Goal: Task Accomplishment & Management: Use online tool/utility

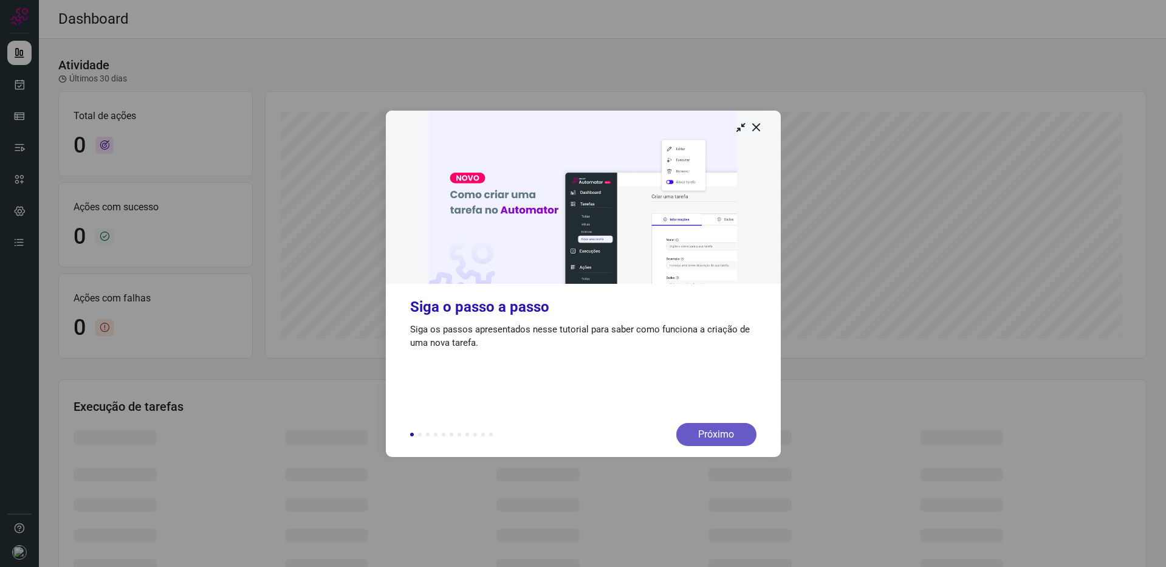
click at [721, 434] on div "Próximo" at bounding box center [717, 434] width 80 height 23
click at [762, 128] on icon at bounding box center [757, 127] width 12 height 12
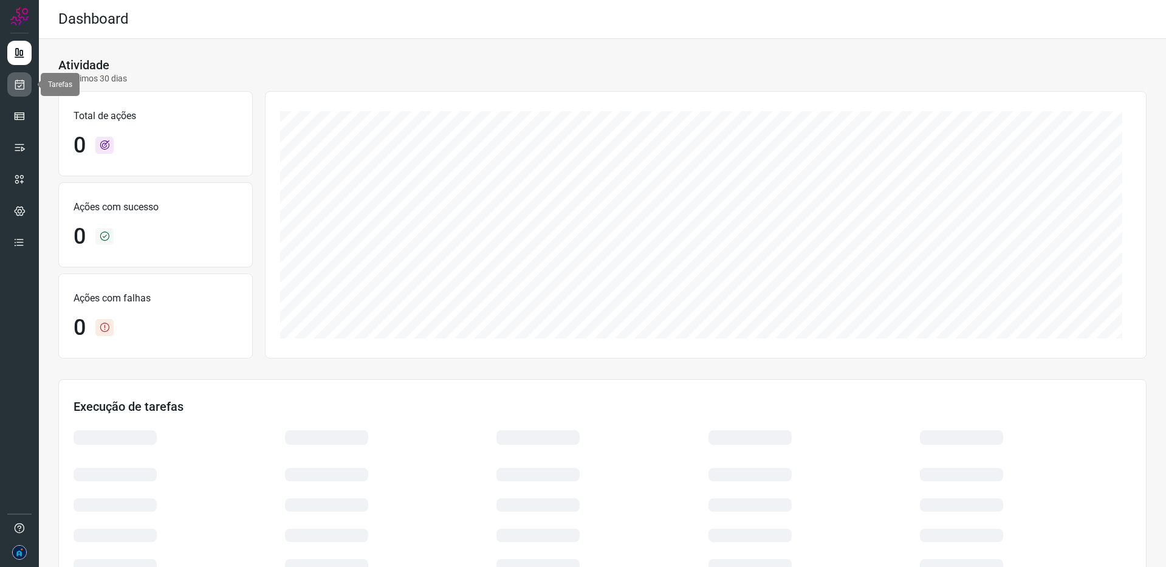
click at [14, 81] on icon at bounding box center [19, 84] width 13 height 12
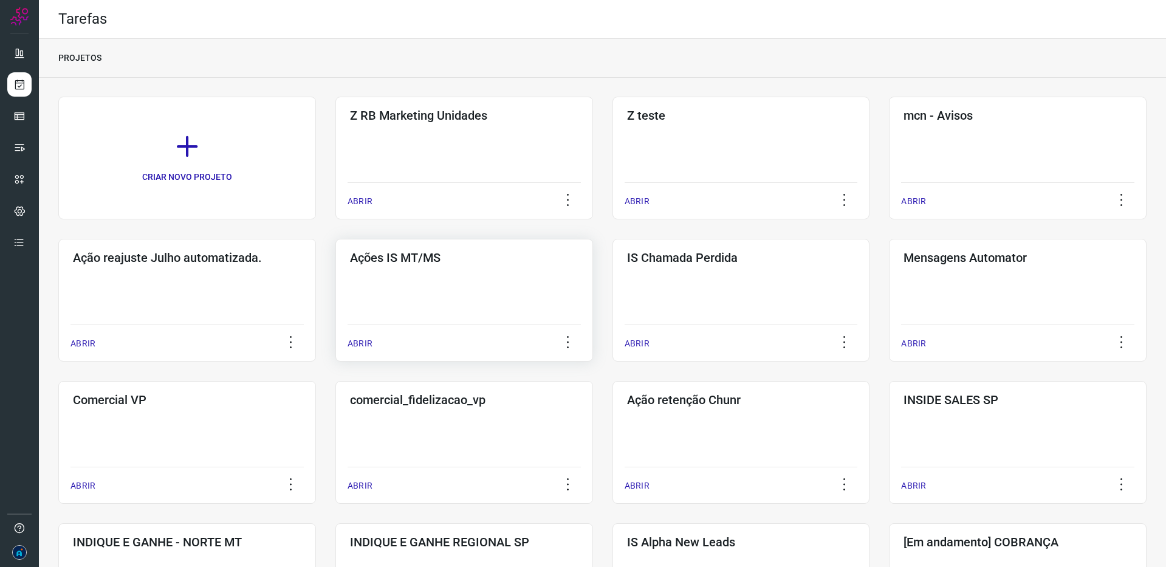
click at [348, 347] on p "ABRIR" at bounding box center [360, 343] width 25 height 13
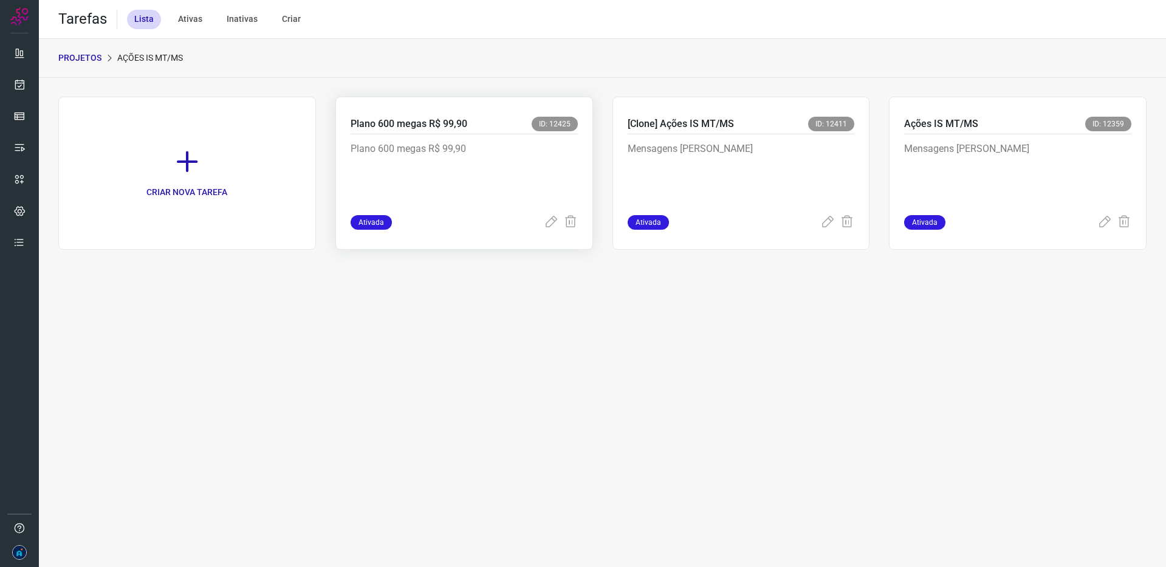
click at [448, 200] on p "Plano 600 megas R$ 99,90" at bounding box center [442, 172] width 182 height 61
click at [552, 221] on icon at bounding box center [551, 222] width 15 height 15
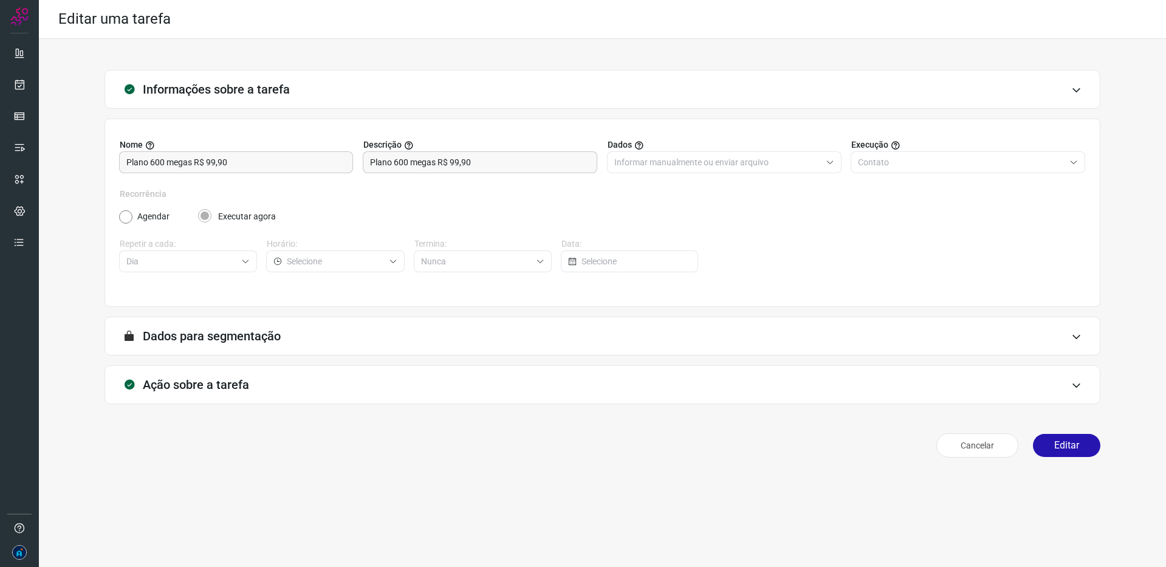
click at [318, 339] on div "A segmentação de dados está desabilitada porque a opção de envio manual foi sel…" at bounding box center [603, 336] width 996 height 39
click at [1078, 338] on icon at bounding box center [1077, 337] width 10 height 10
click at [1075, 380] on icon at bounding box center [1077, 385] width 10 height 10
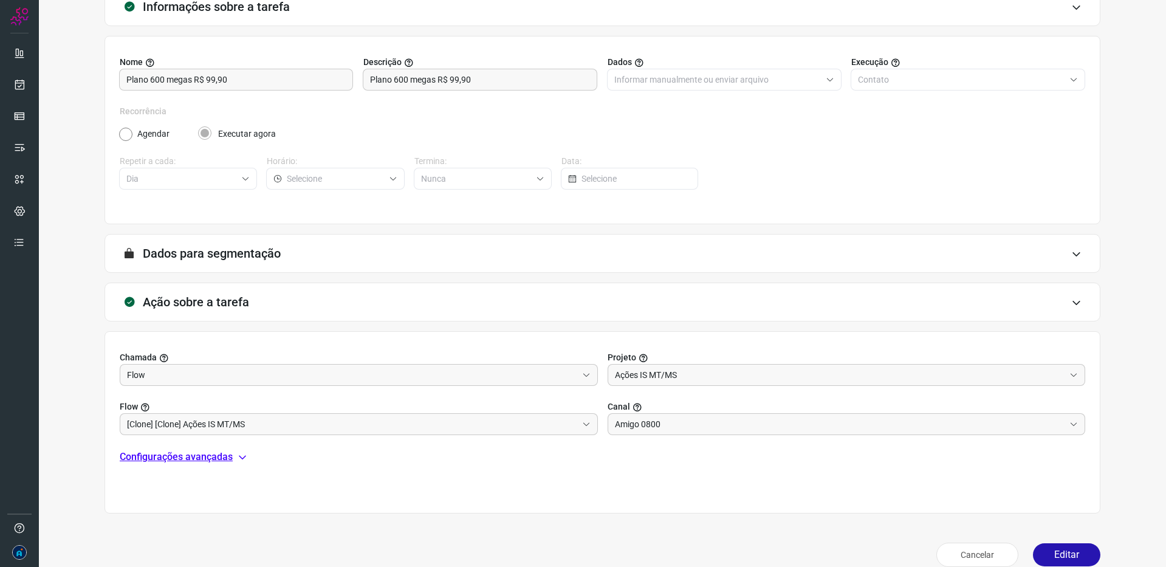
scroll to position [100, 0]
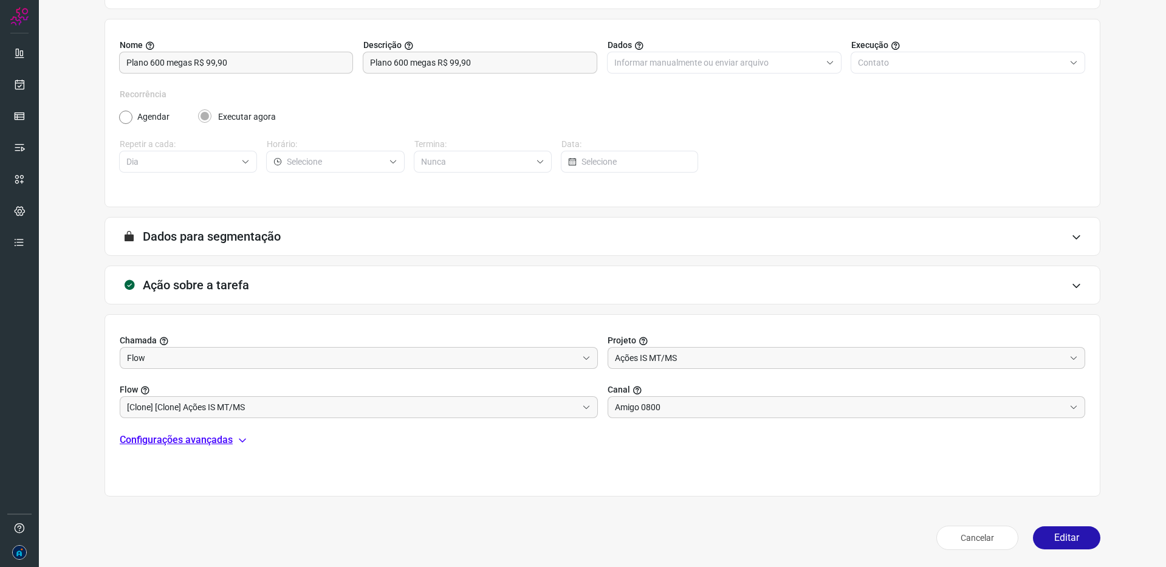
click at [243, 440] on icon at bounding box center [243, 440] width 10 height 10
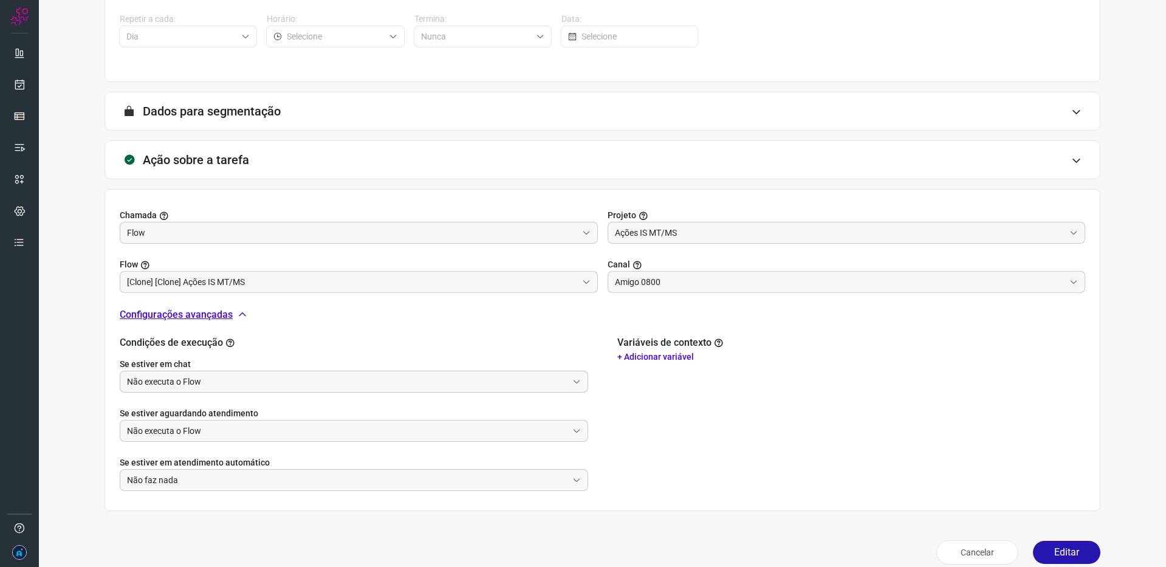
scroll to position [239, 0]
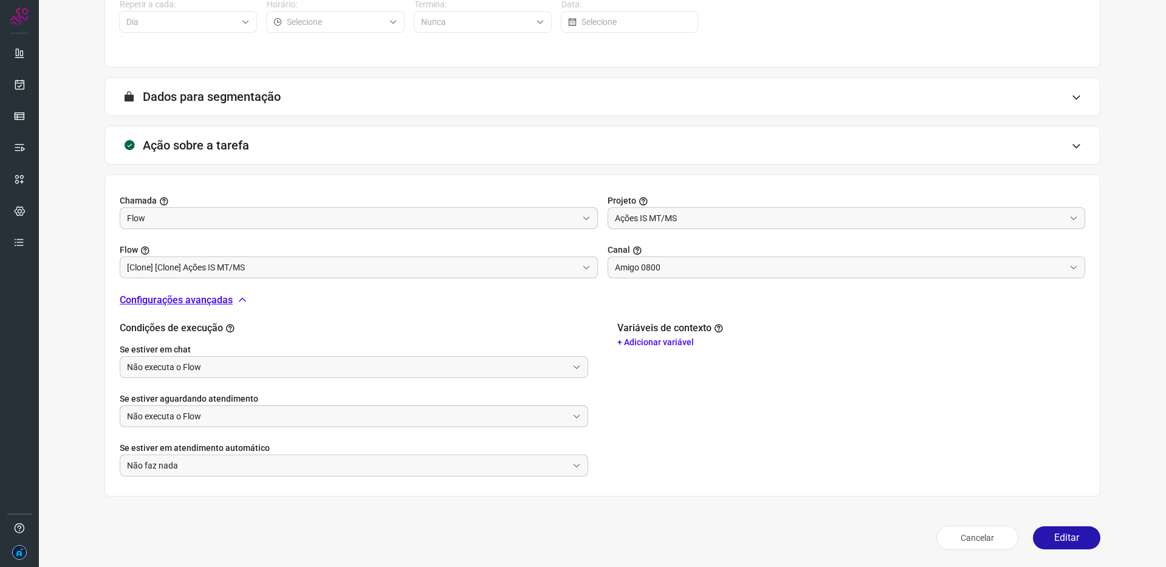
click at [658, 340] on p "+ Adicionar variável" at bounding box center [852, 342] width 469 height 13
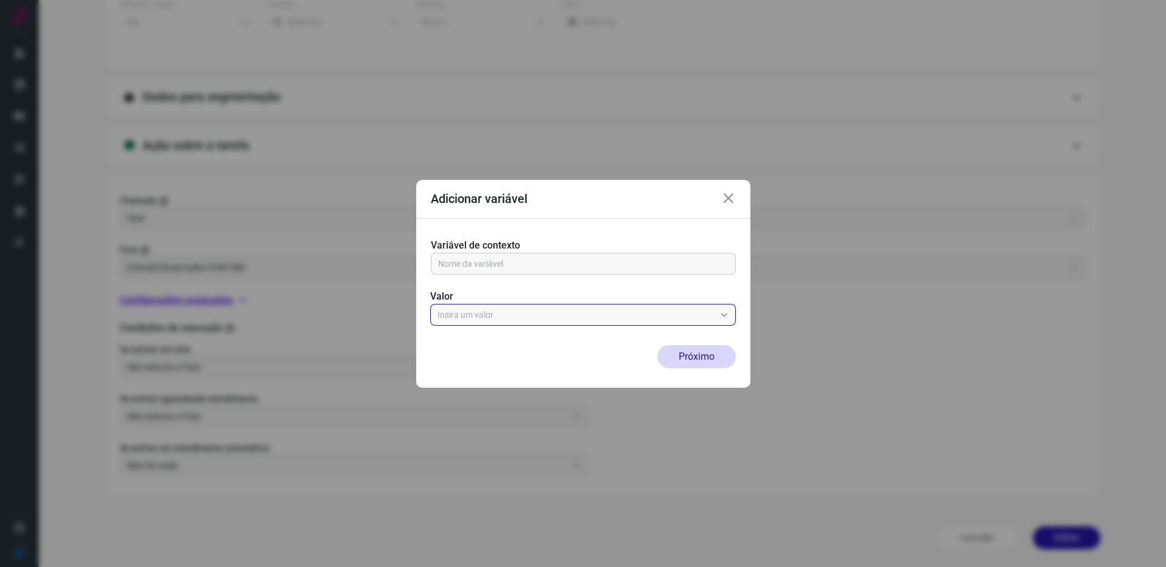
click at [512, 308] on input "text" at bounding box center [577, 315] width 278 height 21
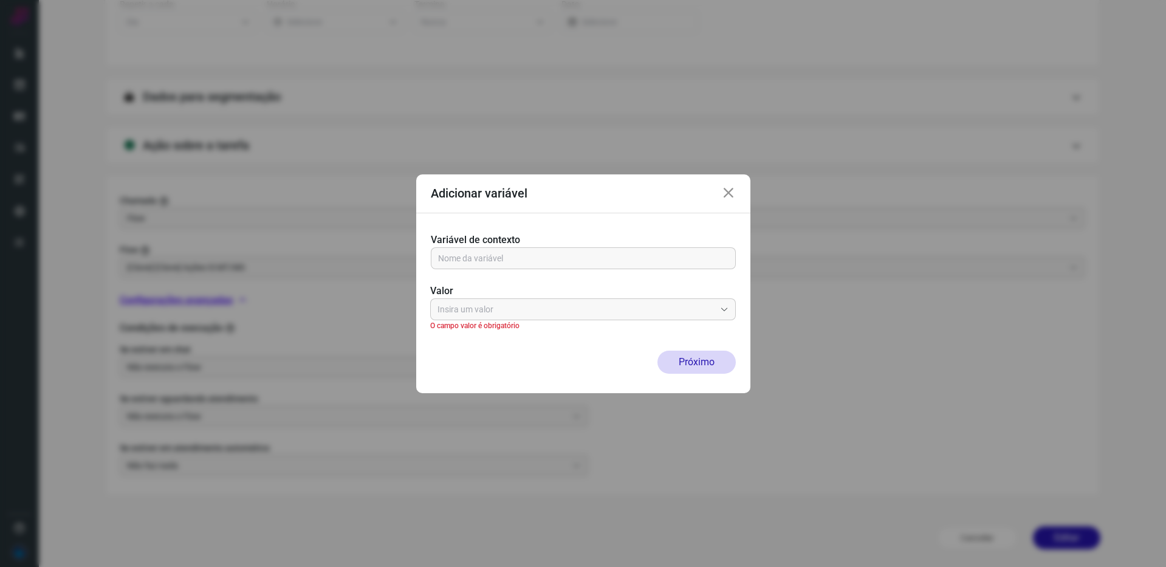
click at [501, 285] on div "Valor O campo valor é obrigatório" at bounding box center [583, 300] width 306 height 62
click at [726, 196] on icon at bounding box center [728, 193] width 15 height 15
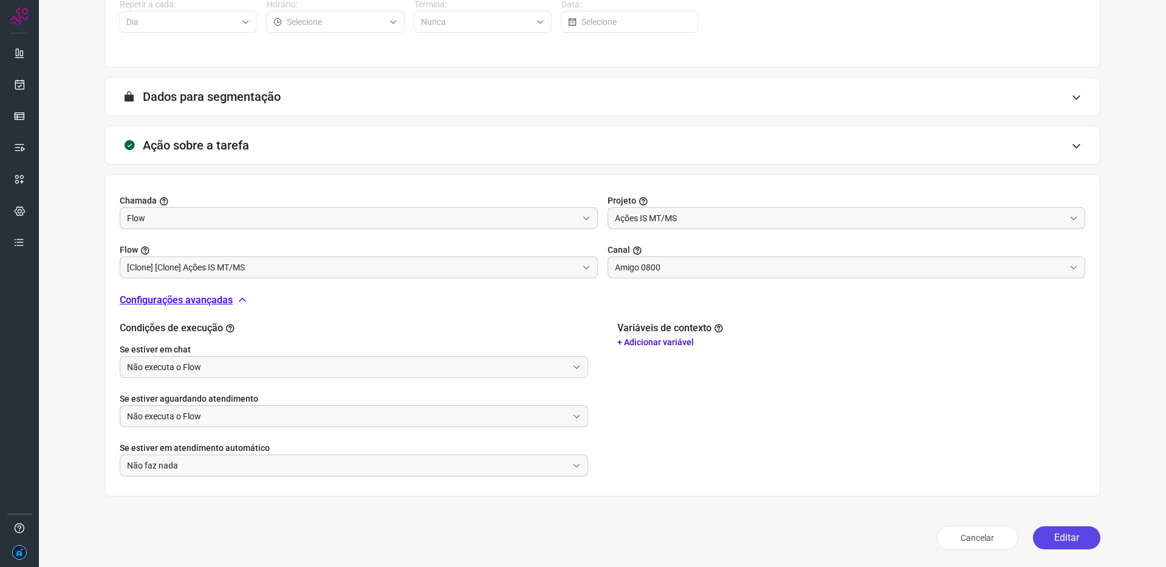
click at [1059, 533] on button "Editar" at bounding box center [1066, 537] width 67 height 23
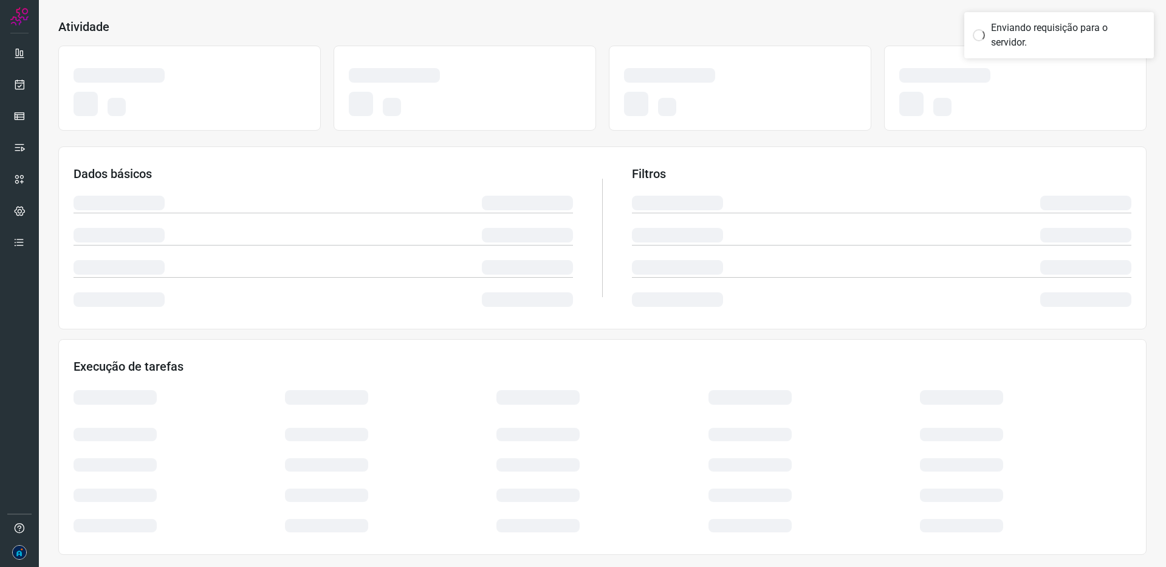
scroll to position [61, 0]
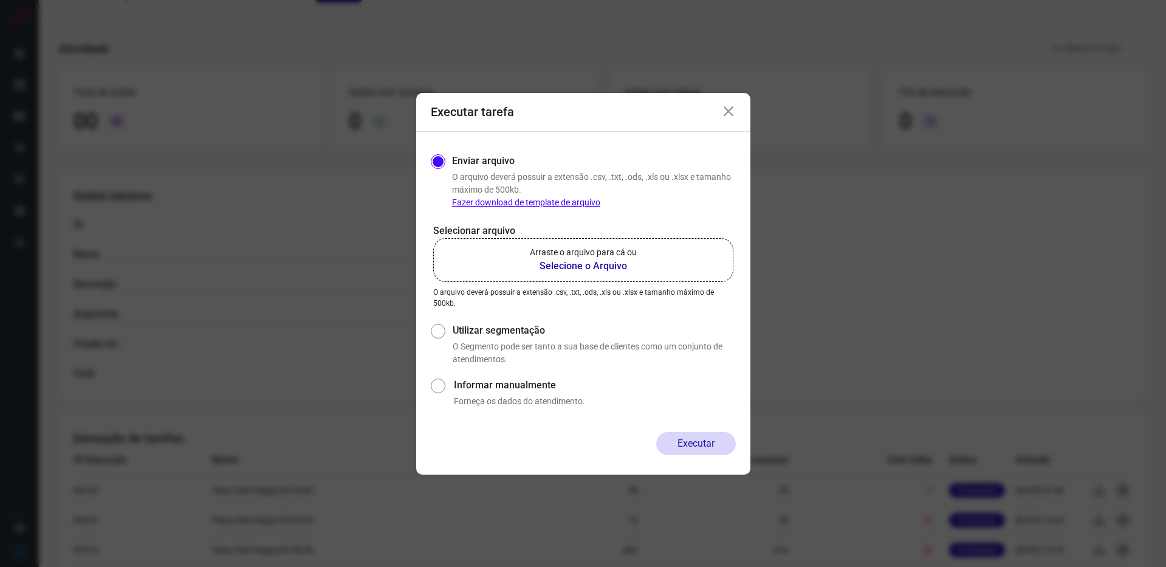
click at [730, 109] on icon at bounding box center [728, 112] width 15 height 15
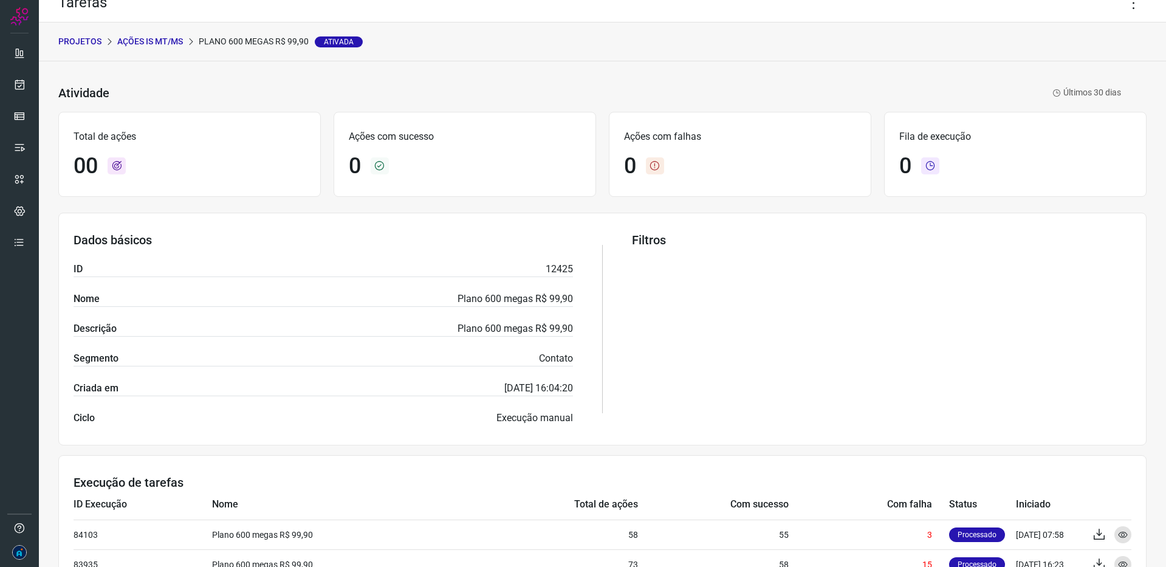
scroll to position [0, 0]
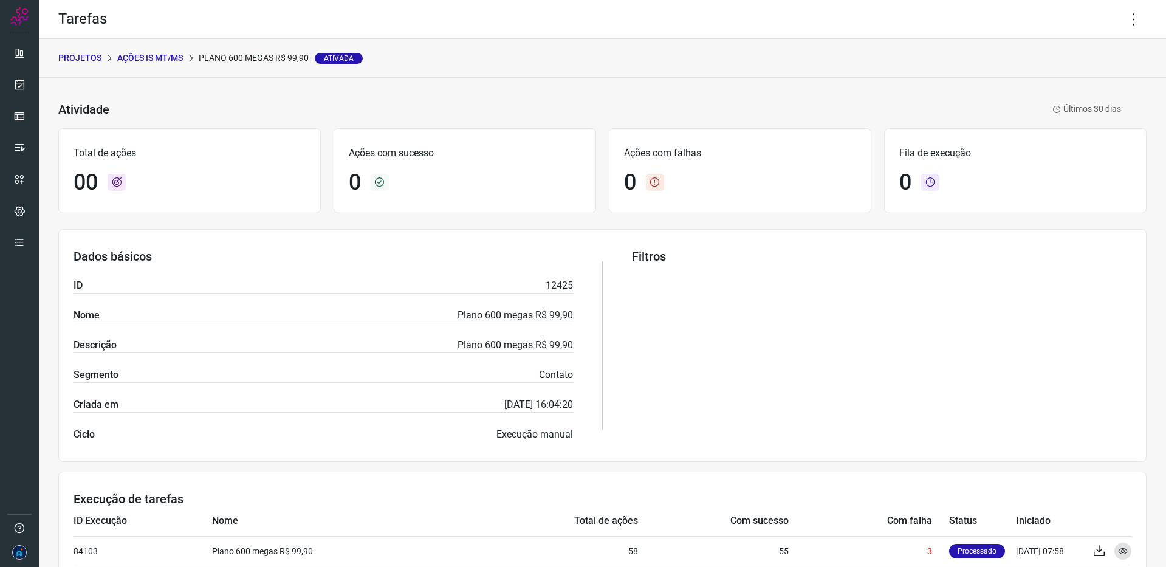
click at [82, 59] on p "PROJETOS" at bounding box center [79, 58] width 43 height 13
